Goal: Task Accomplishment & Management: Use online tool/utility

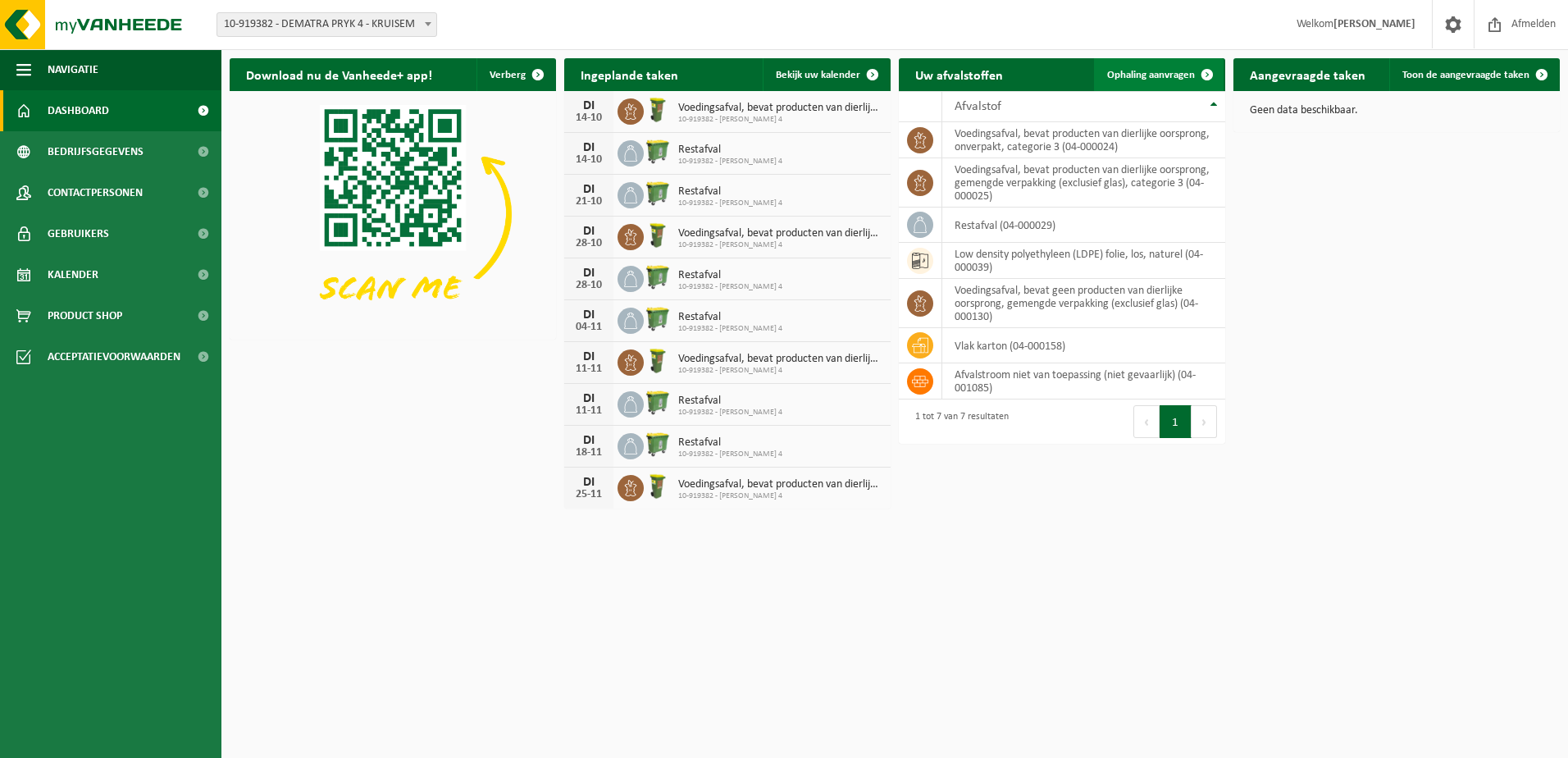
click at [1168, 80] on span "Ophaling aanvragen" at bounding box center [1151, 75] width 88 height 10
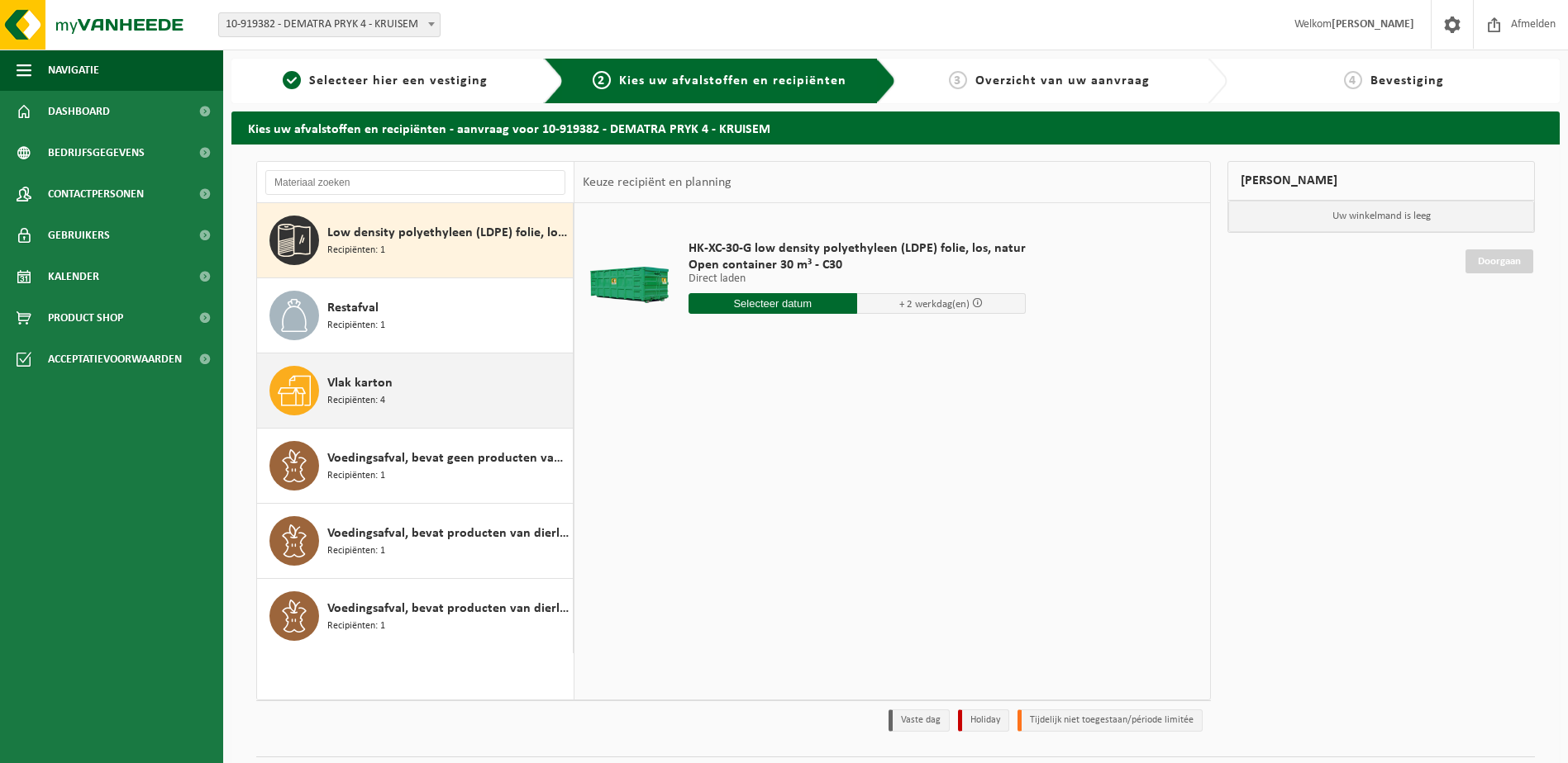
click at [404, 396] on div "Vlak karton Recipiënten: 4" at bounding box center [448, 390] width 242 height 50
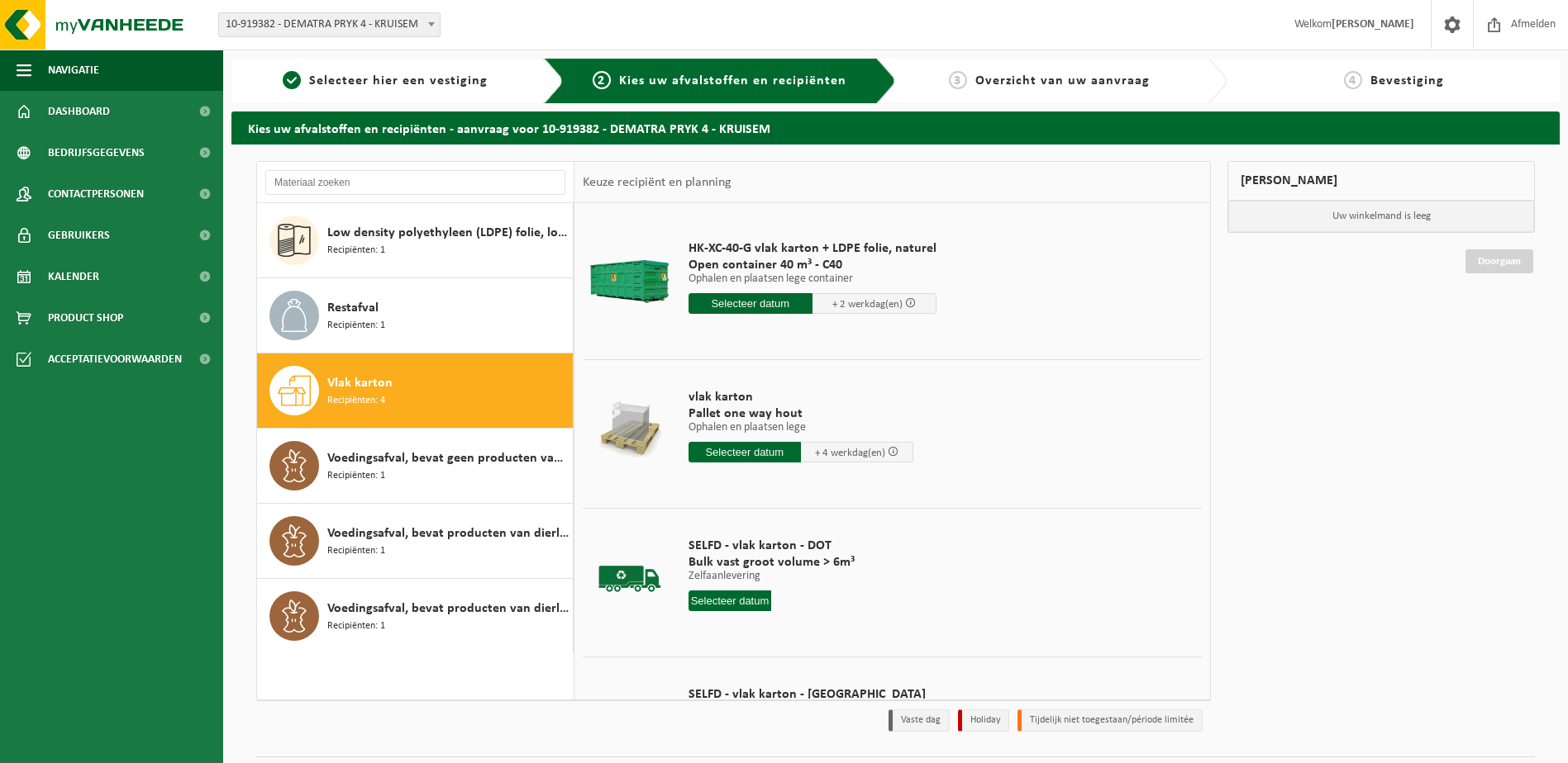
click at [745, 304] on input "text" at bounding box center [750, 304] width 124 height 21
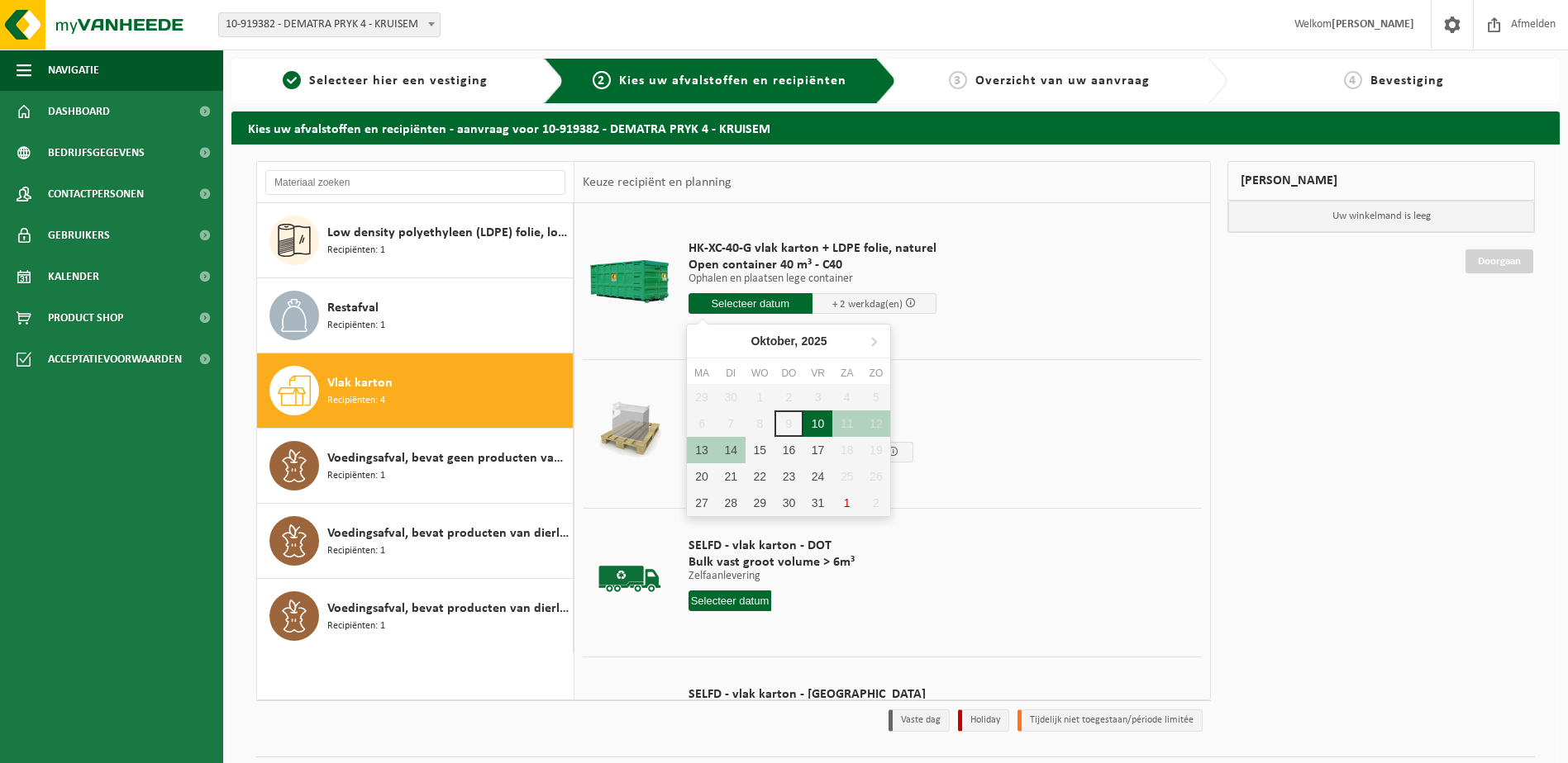
click at [820, 422] on div "10" at bounding box center [818, 424] width 29 height 26
type input "Van [DATE]"
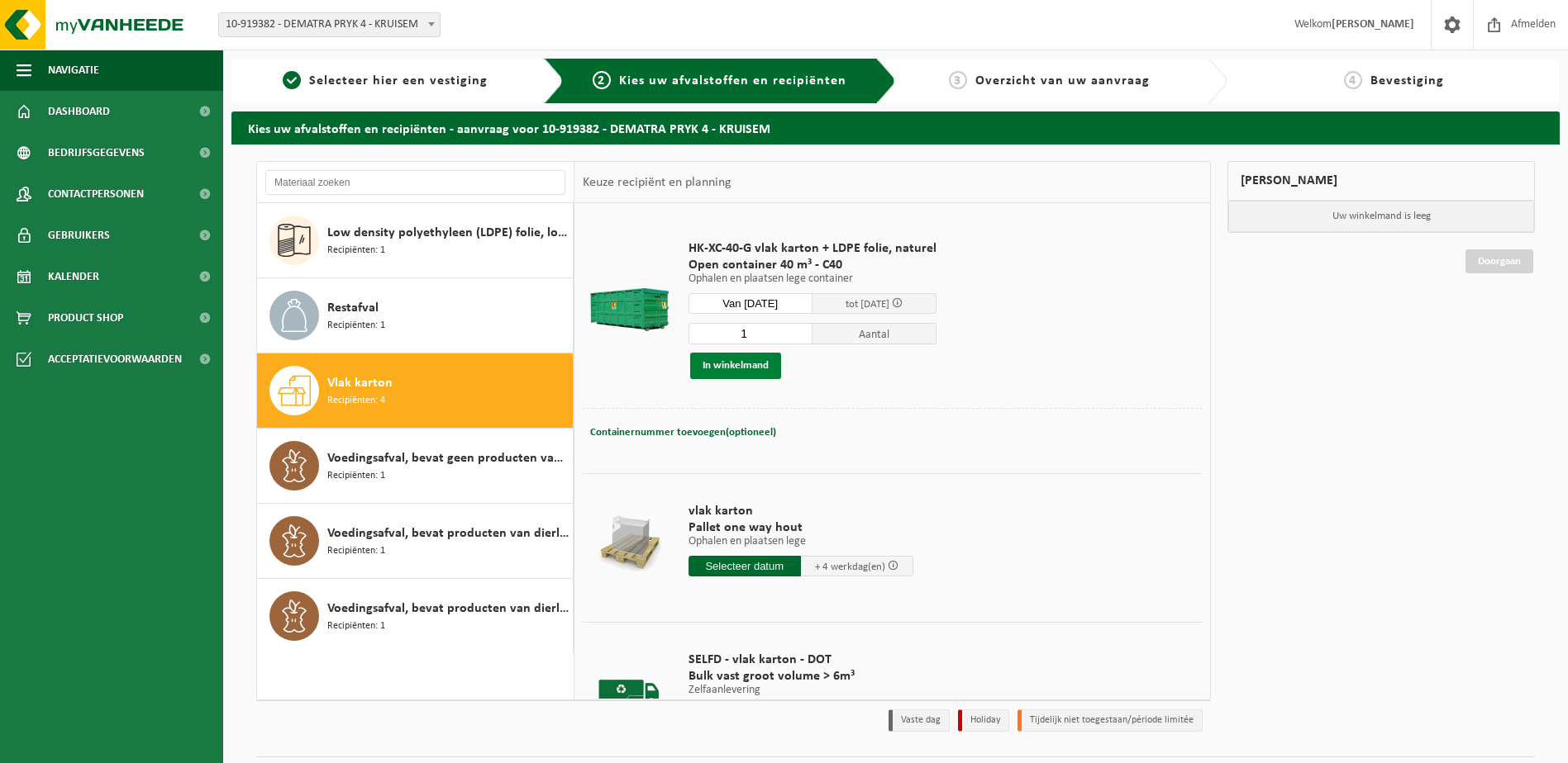
click at [740, 367] on button "In winkelmand" at bounding box center [735, 366] width 91 height 26
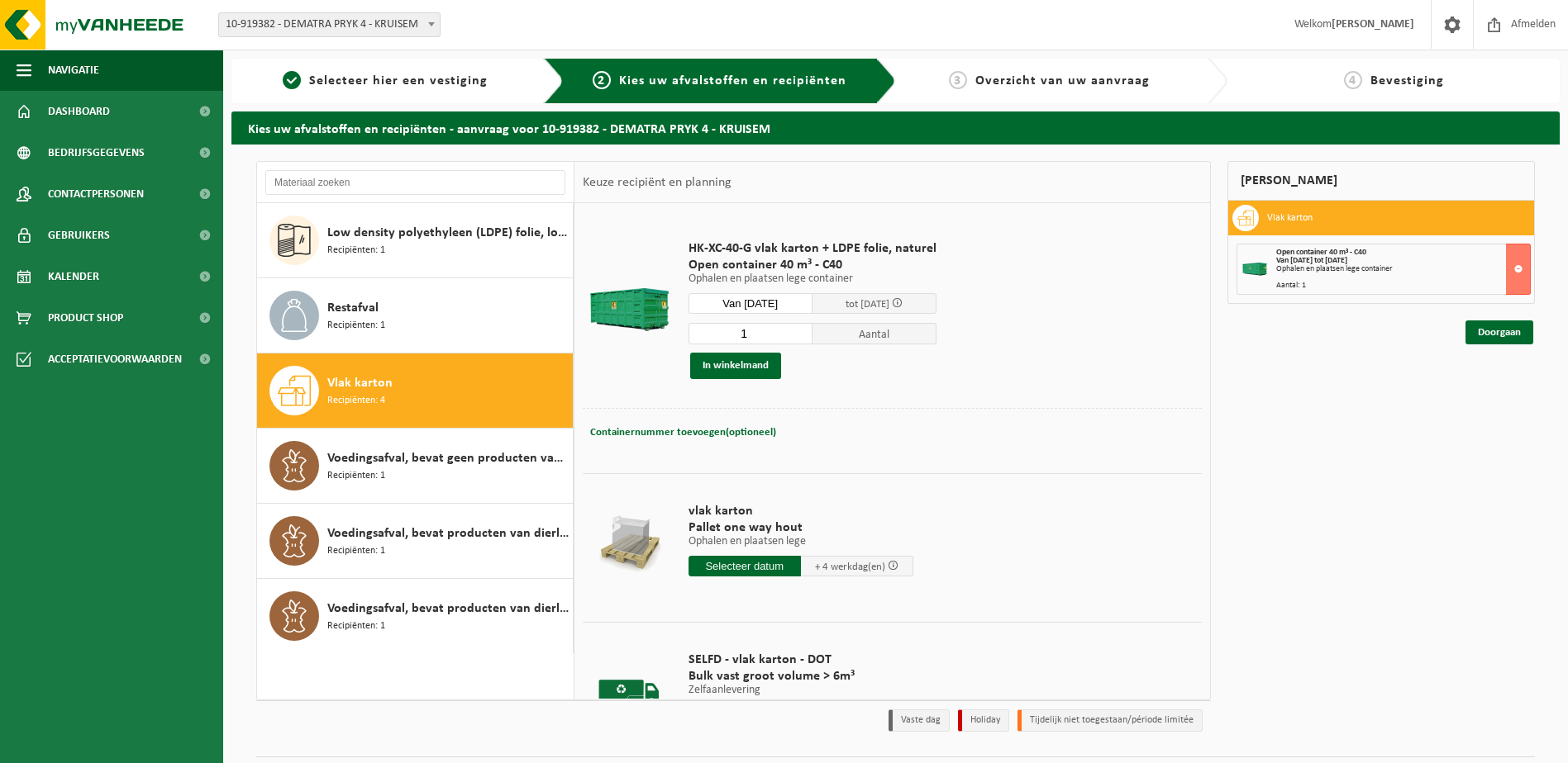
click at [1350, 452] on div "Mijn winkelmand Vlak karton Open container 40 m³ - C40 Van [DATE] tot [DATE] Op…" at bounding box center [1382, 451] width 324 height 579
click at [1501, 337] on link "Doorgaan" at bounding box center [1499, 332] width 67 height 24
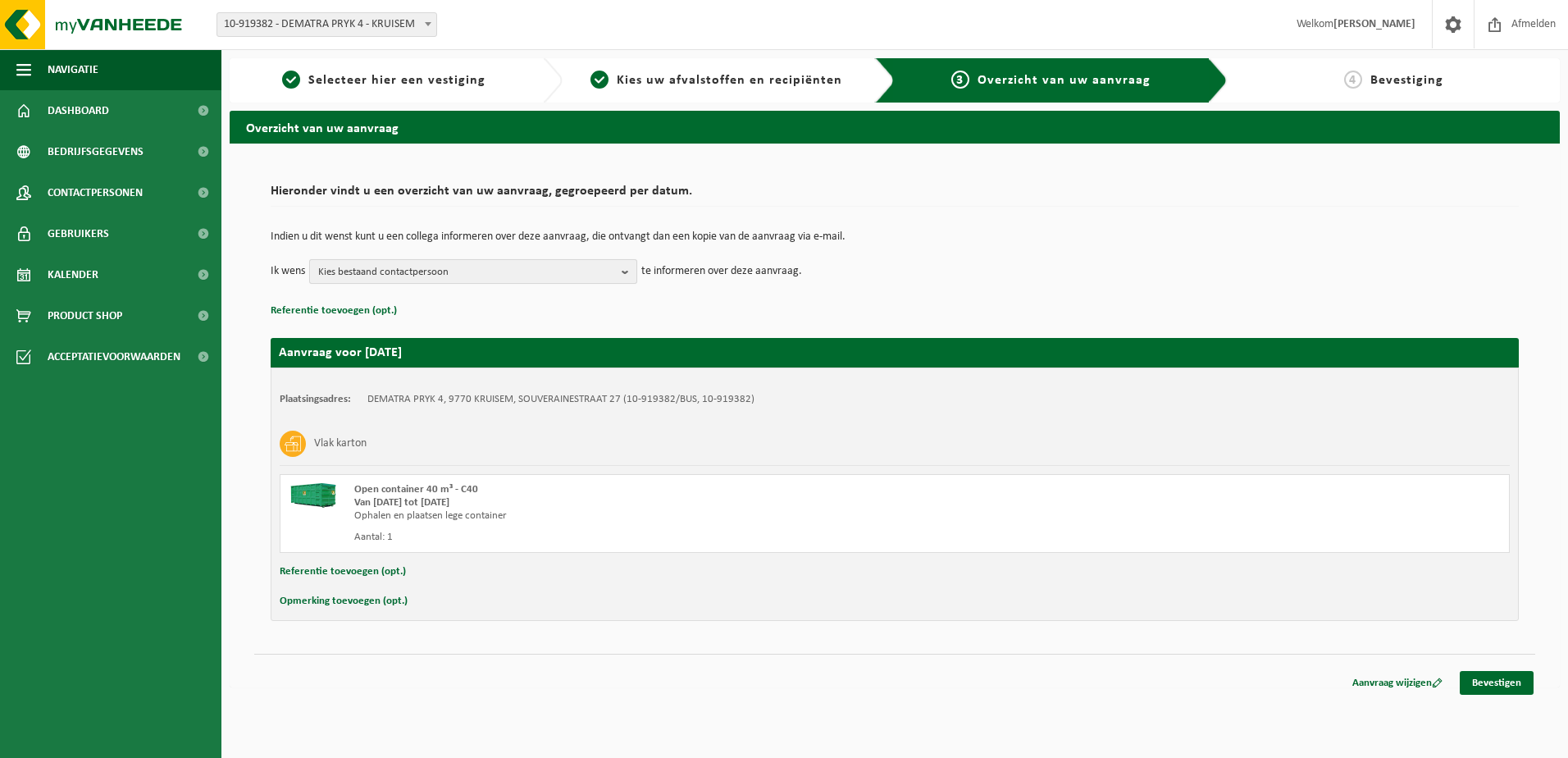
click at [593, 280] on span "Kies bestaand contactpersoon" at bounding box center [466, 272] width 297 height 24
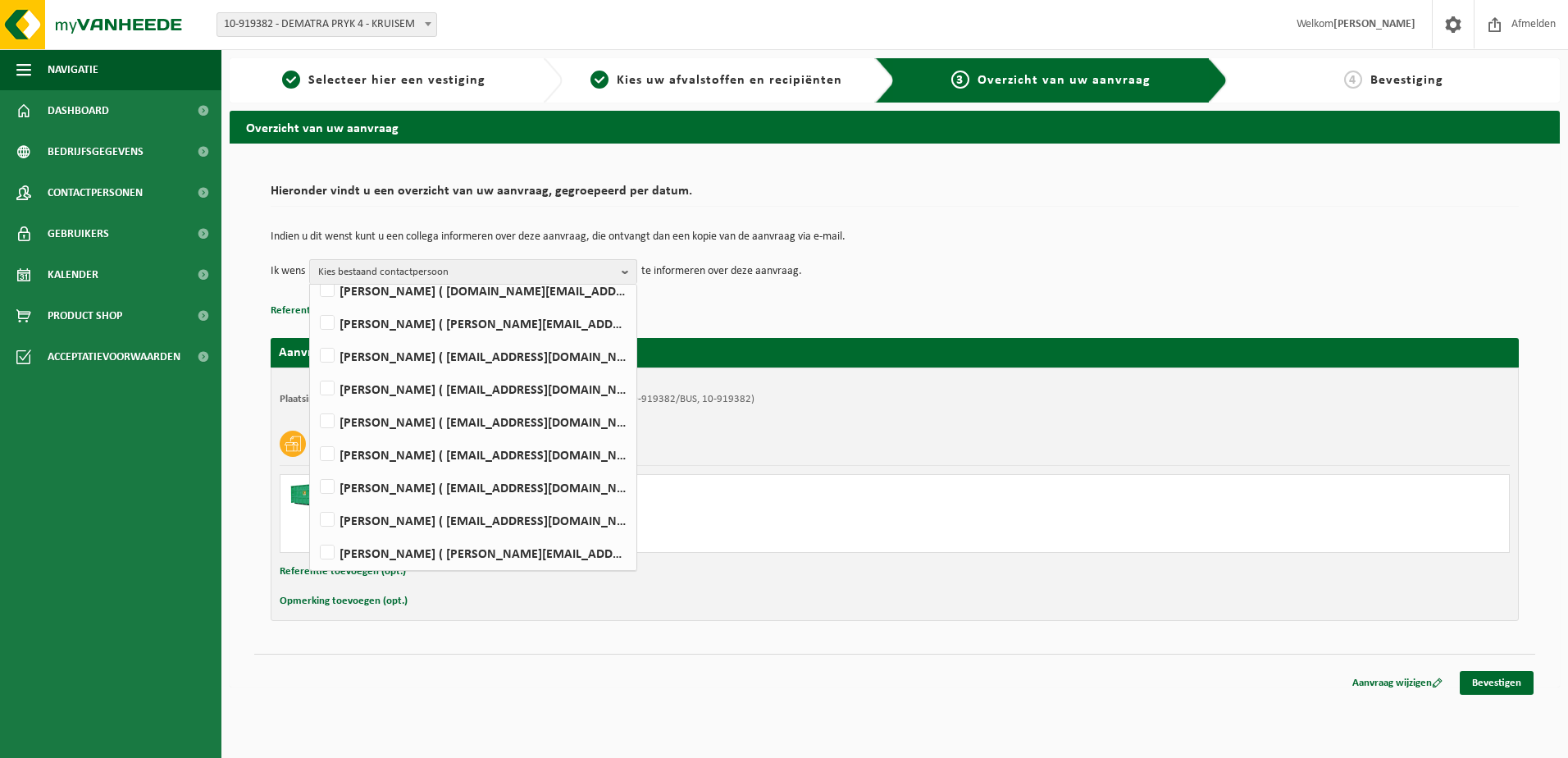
scroll to position [140, 0]
click at [1135, 605] on div "Opmerking toevoegen (opt.)" at bounding box center [895, 602] width 1230 height 22
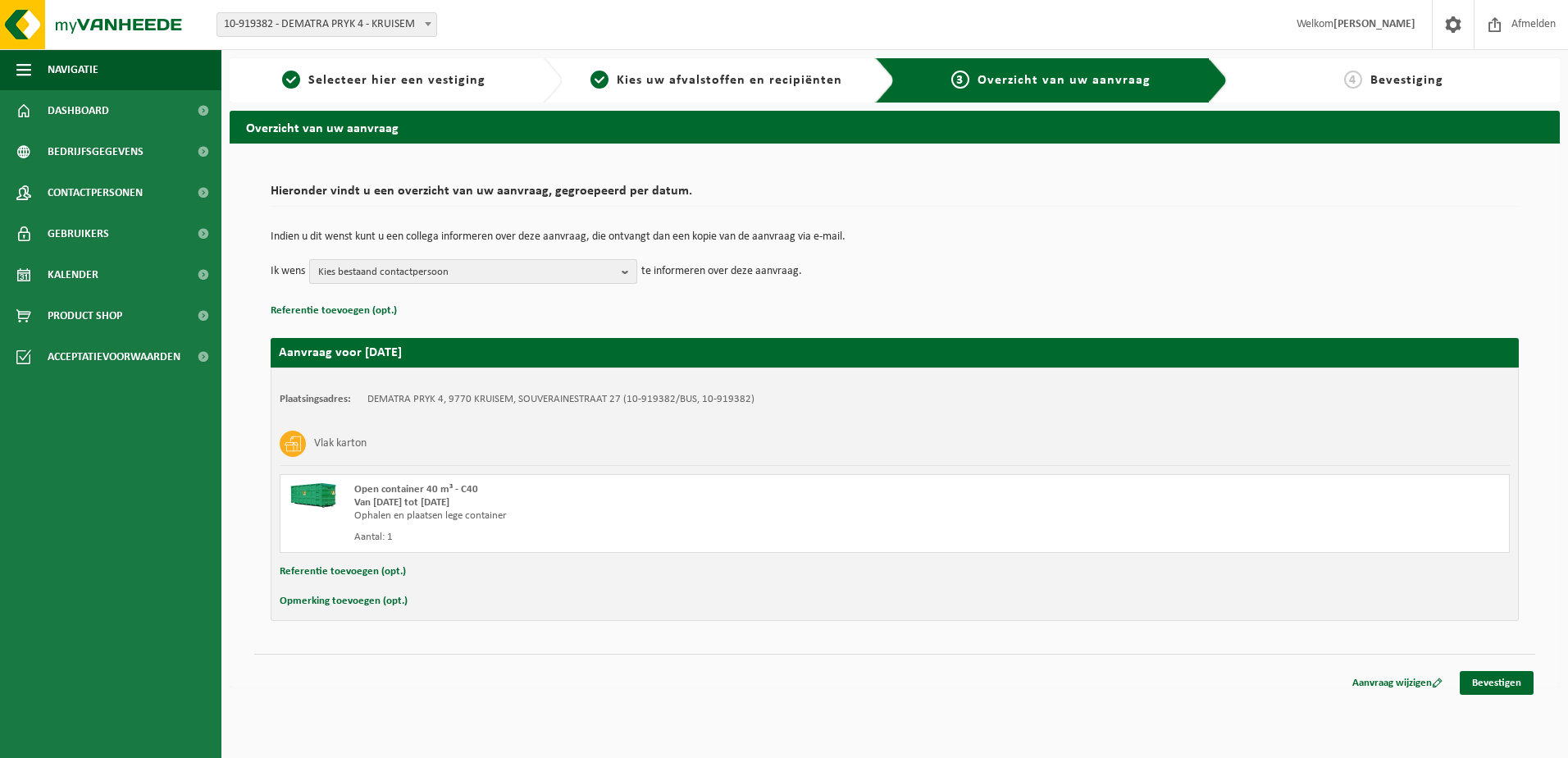
click at [545, 272] on span "Kies bestaand contactpersoon" at bounding box center [466, 272] width 297 height 24
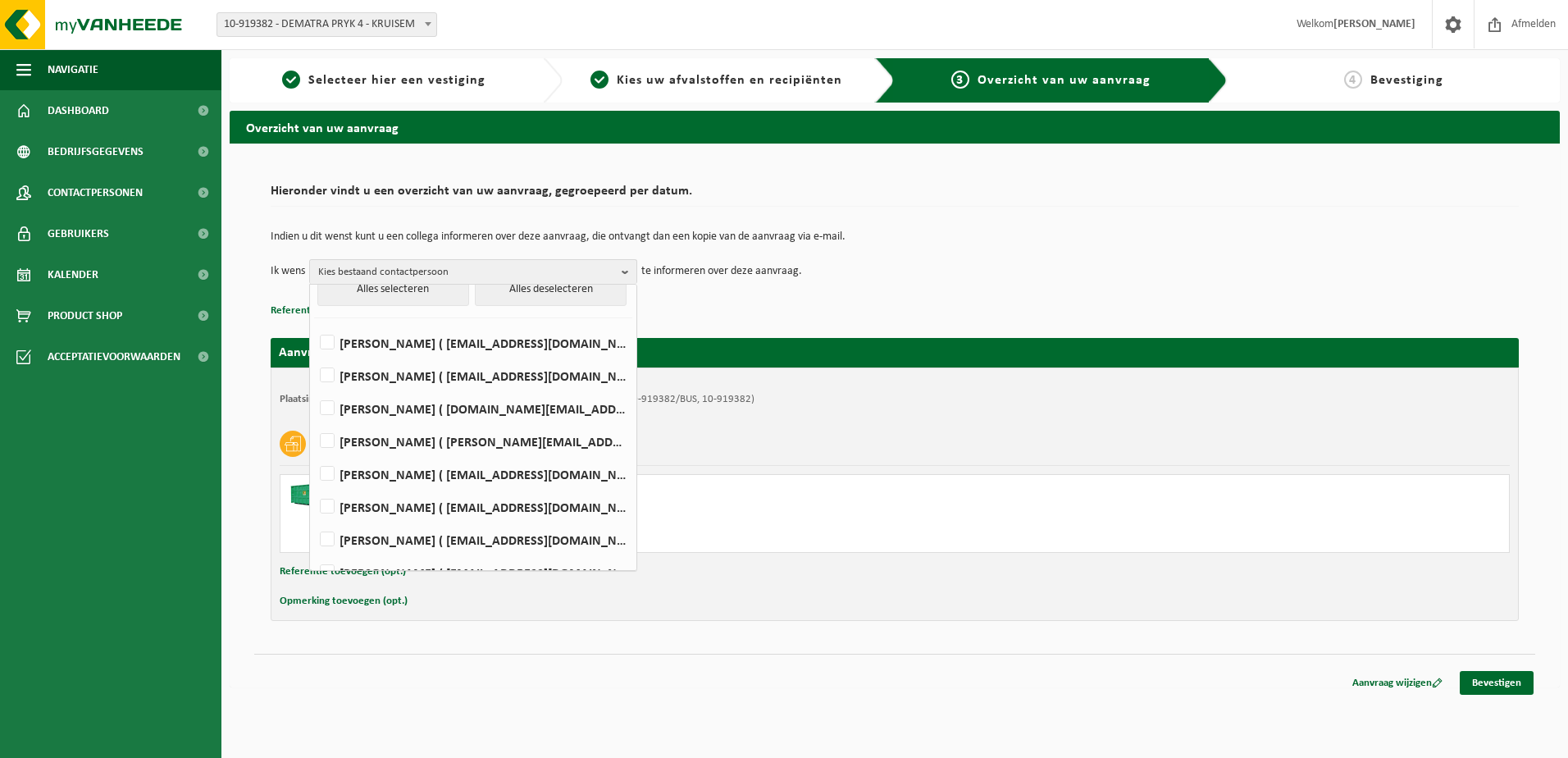
scroll to position [0, 0]
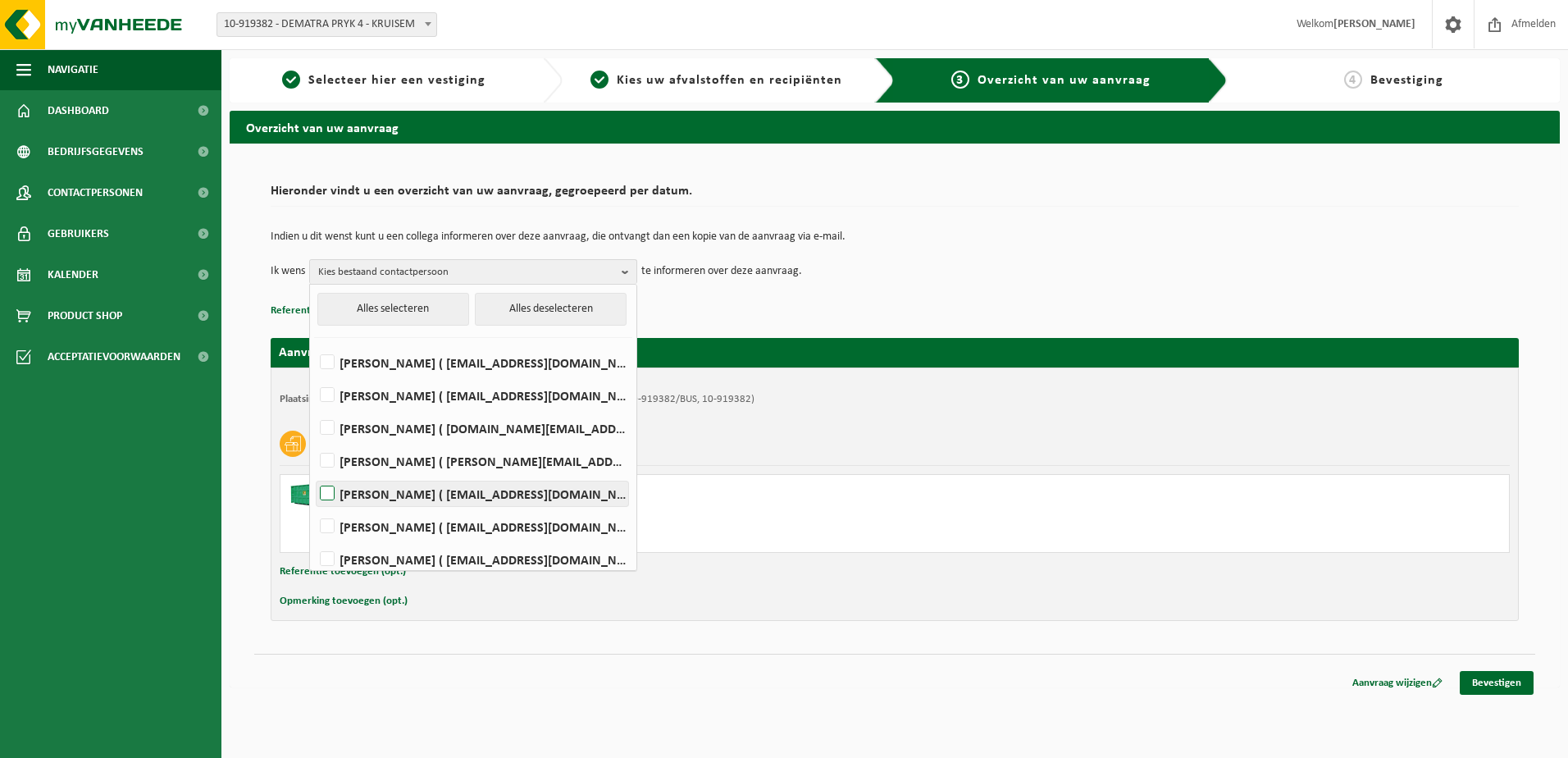
click at [330, 495] on label "Jeffrey Desmeyter ( jeffrey.d@dematra.be )" at bounding box center [472, 494] width 312 height 24
click at [314, 474] on input "Jeffrey Desmeyter ( jeffrey.d@dematra.be )" at bounding box center [314, 473] width 1 height 1
checkbox input "true"
click at [1211, 676] on div "Hieronder vindt u een overzicht van uw aanvraag, gegroepeerd per datum. Indien …" at bounding box center [894, 416] width 1330 height 544
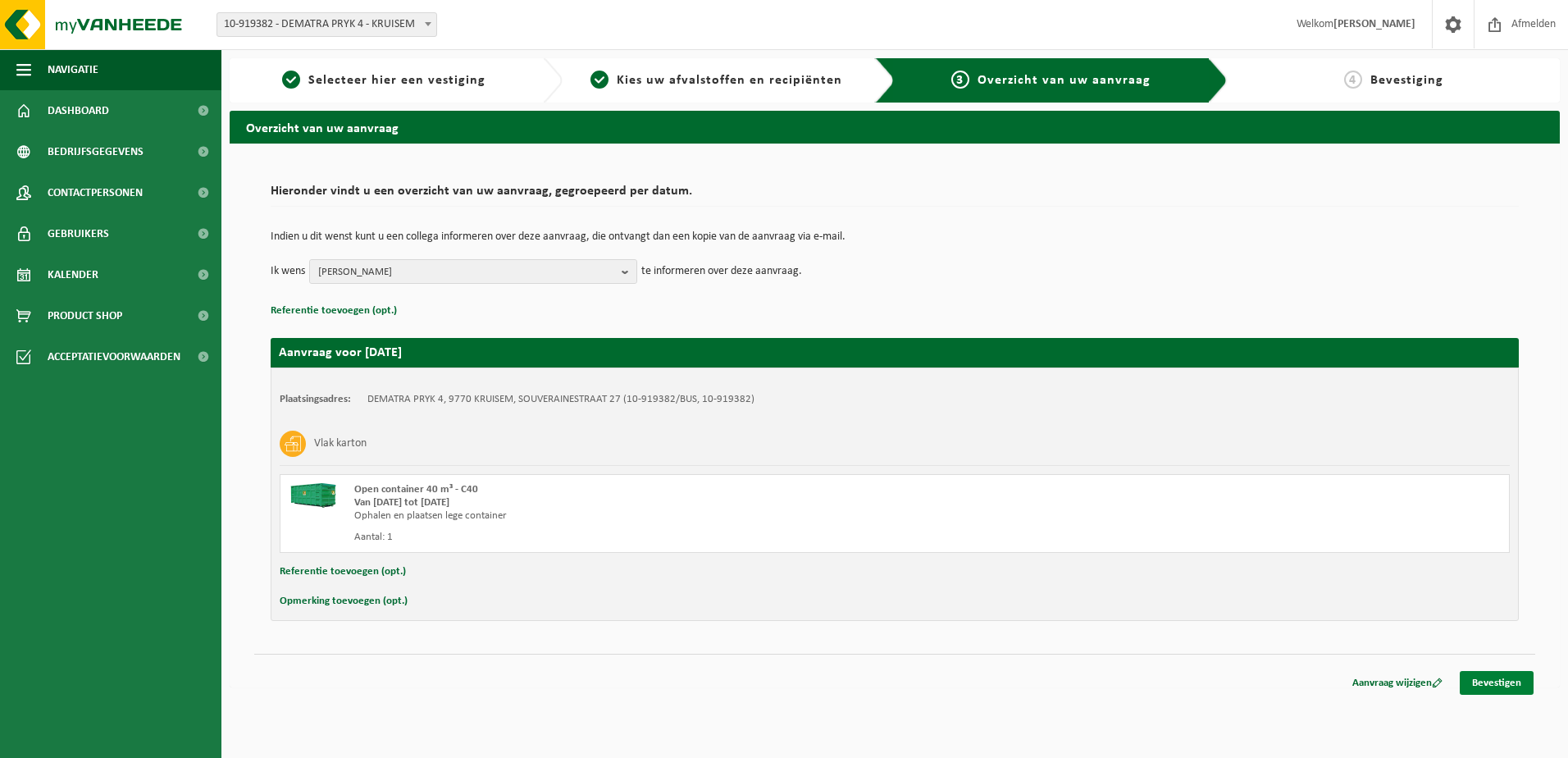
click at [1505, 684] on link "Bevestigen" at bounding box center [1497, 682] width 74 height 23
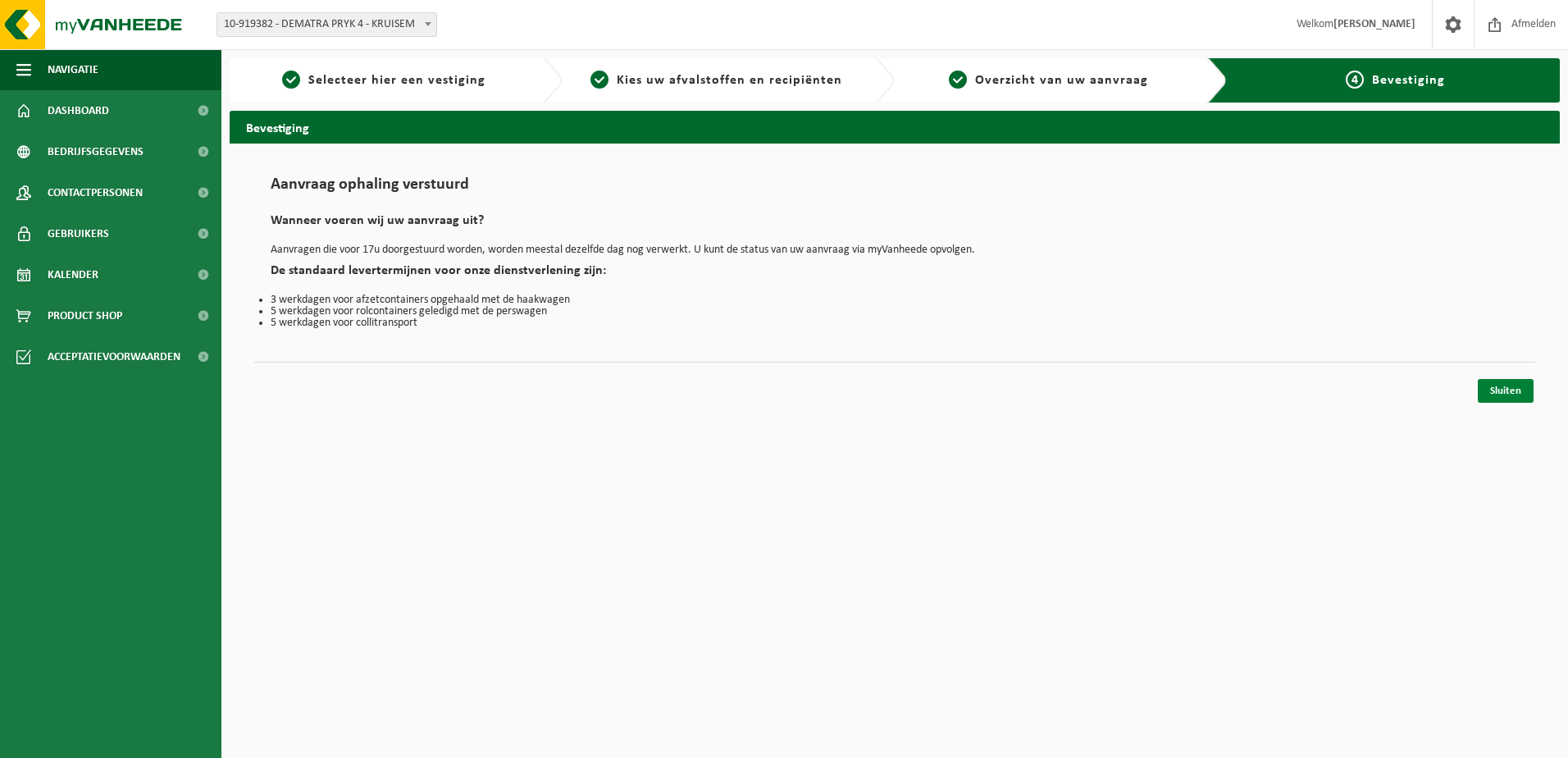
click at [1517, 386] on link "Sluiten" at bounding box center [1505, 390] width 56 height 23
